Goal: Task Accomplishment & Management: Manage account settings

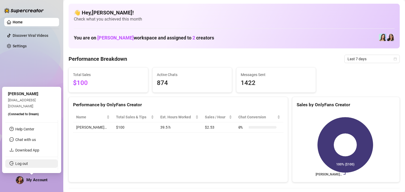
click at [22, 163] on link "Log out" at bounding box center [21, 164] width 13 height 4
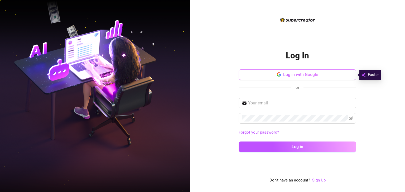
click at [280, 75] on icon "button" at bounding box center [280, 75] width 2 height 2
click at [384, 21] on div "Log In Log in with Google or Forgot your password? Log in Don't have an account…" at bounding box center [297, 96] width 215 height 192
click at [293, 76] on span "Log in with Google" at bounding box center [300, 74] width 35 height 5
click at [322, 36] on div "Log In Log in with Google or Forgot your password? Log in Don't have an account…" at bounding box center [296, 100] width 117 height 167
